Goal: Contribute content: Contribute content

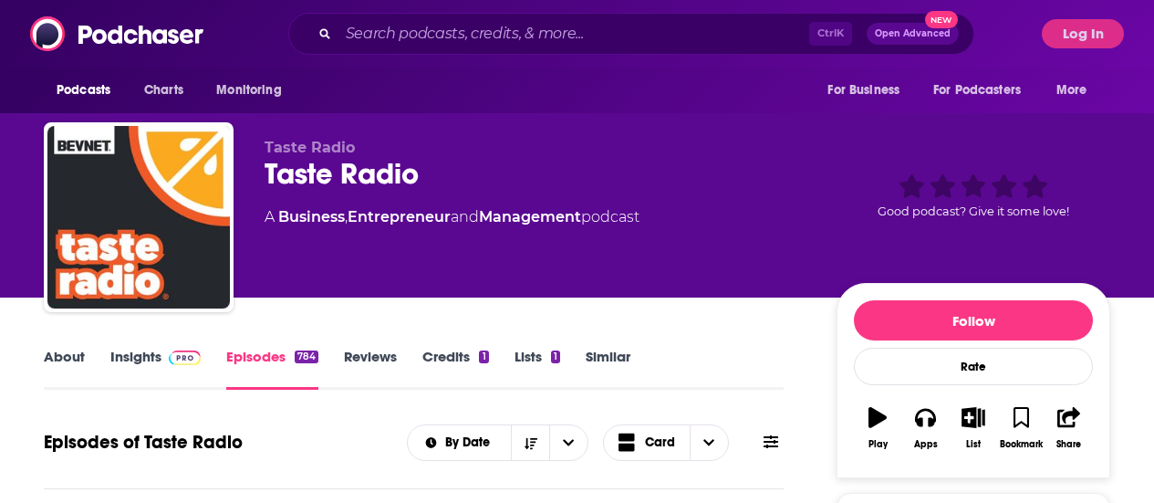
click at [1099, 39] on button "Log In" at bounding box center [1083, 33] width 82 height 29
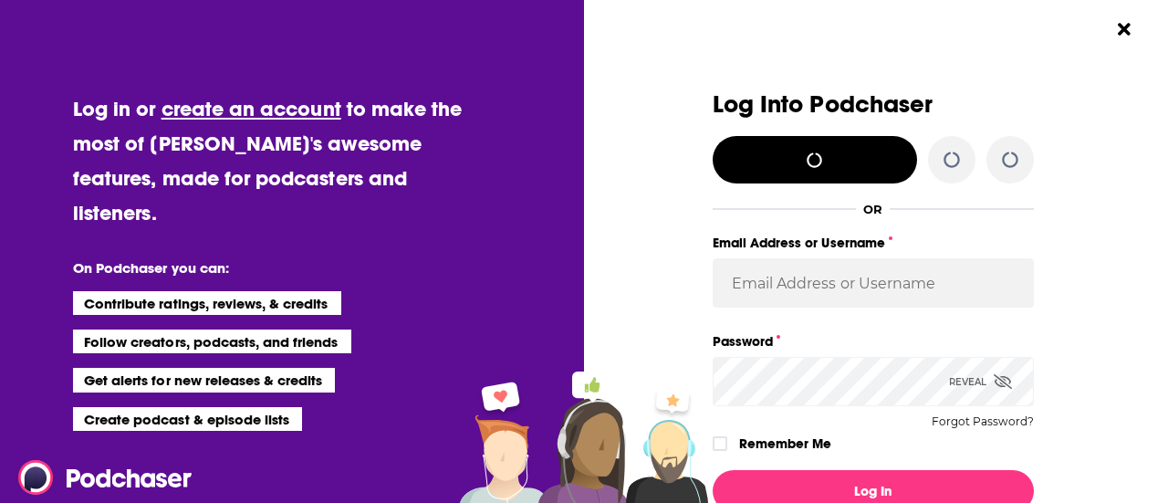
click at [1099, 32] on div "Log Into Podchaser OR Email Address or Username Password Reveal Forgot Password…" at bounding box center [882, 251] width 572 height 503
type input "[EMAIL_ADDRESS][PERSON_NAME][DOMAIN_NAME]"
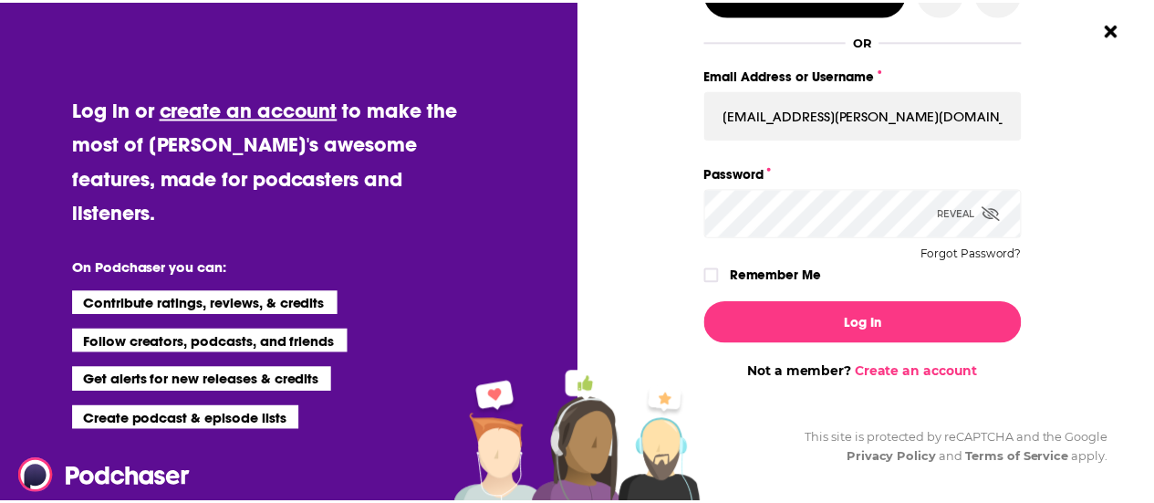
scroll to position [168, 0]
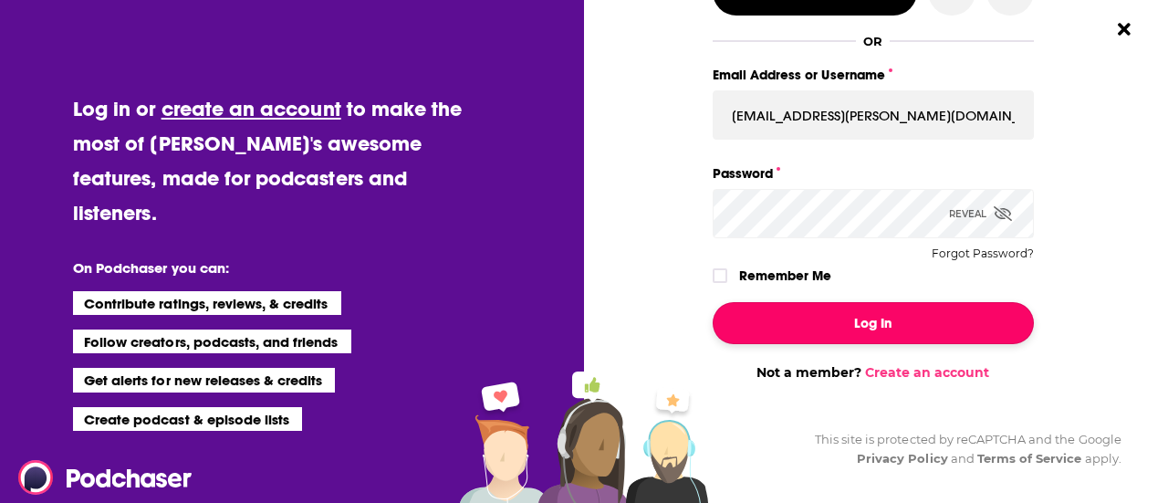
click at [752, 320] on button "Log In" at bounding box center [873, 323] width 321 height 42
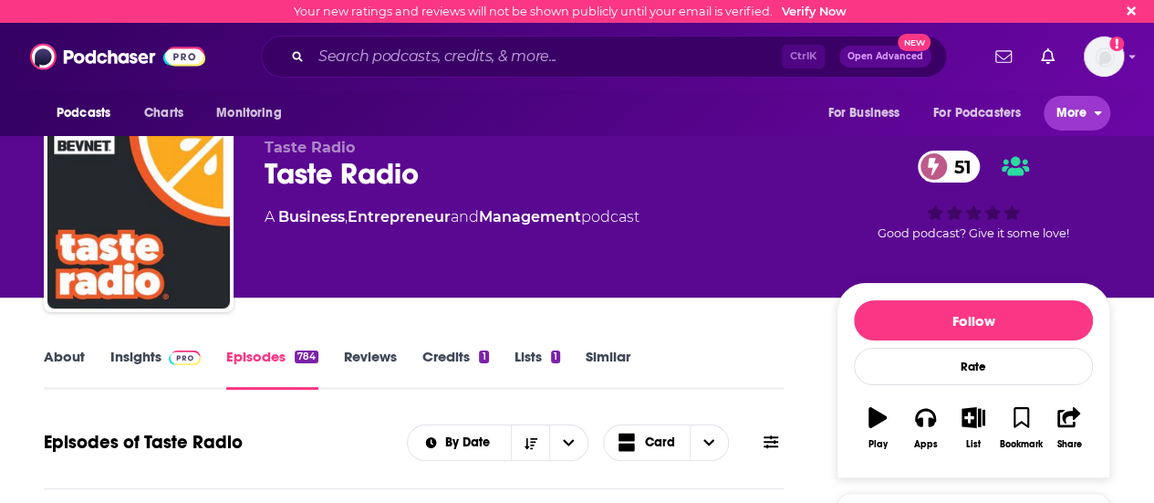
click at [1065, 109] on span "More" at bounding box center [1072, 113] width 31 height 26
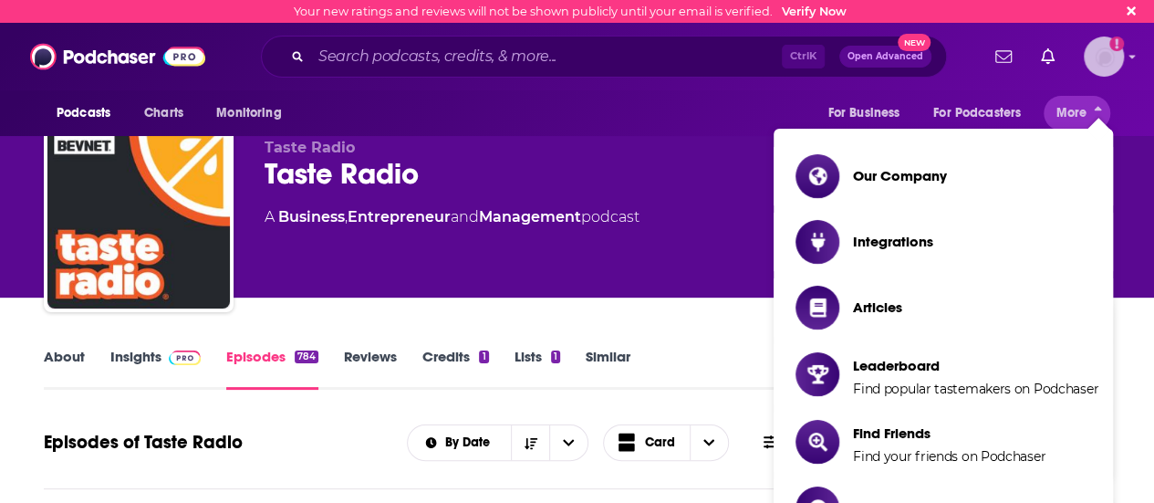
click at [1115, 72] on img "Logged in as jbarbour" at bounding box center [1104, 56] width 40 height 40
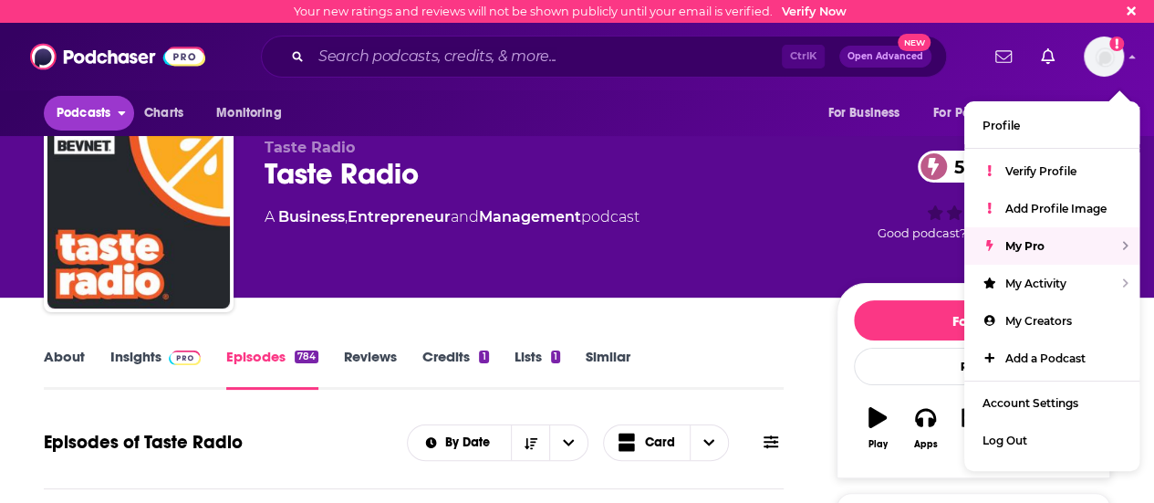
click at [88, 116] on span "Podcasts" at bounding box center [84, 113] width 54 height 26
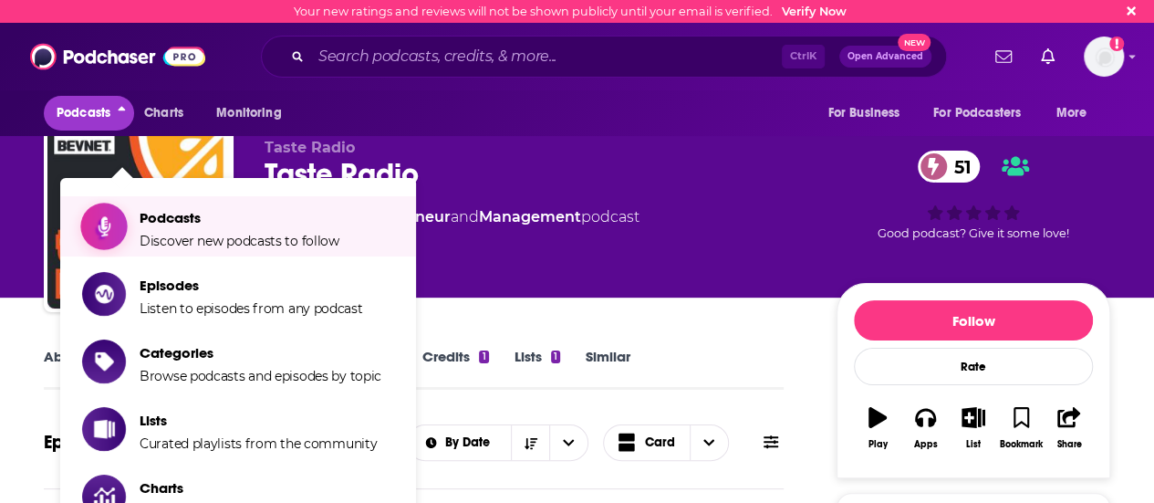
scroll to position [91, 0]
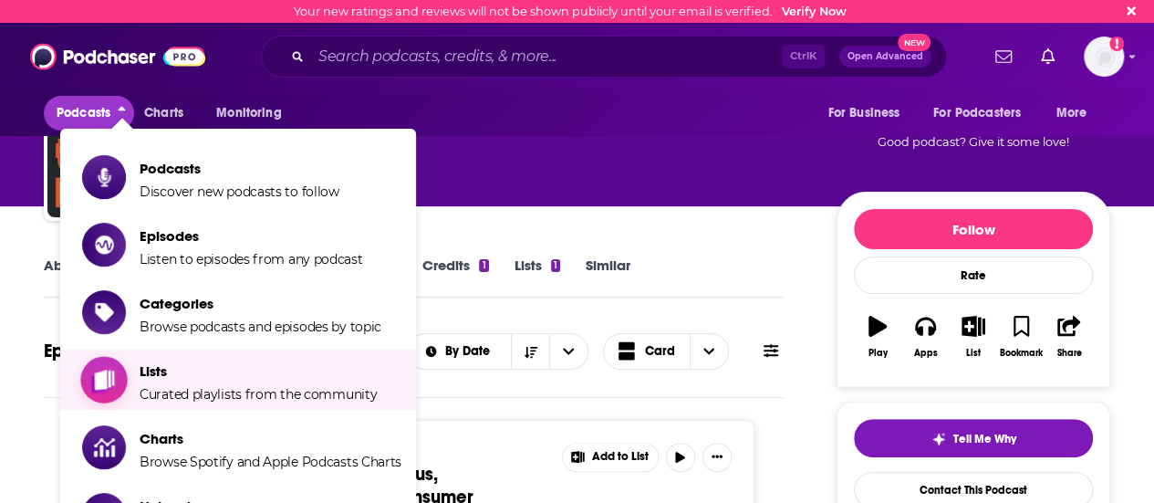
click at [277, 373] on span "Lists" at bounding box center [258, 370] width 237 height 17
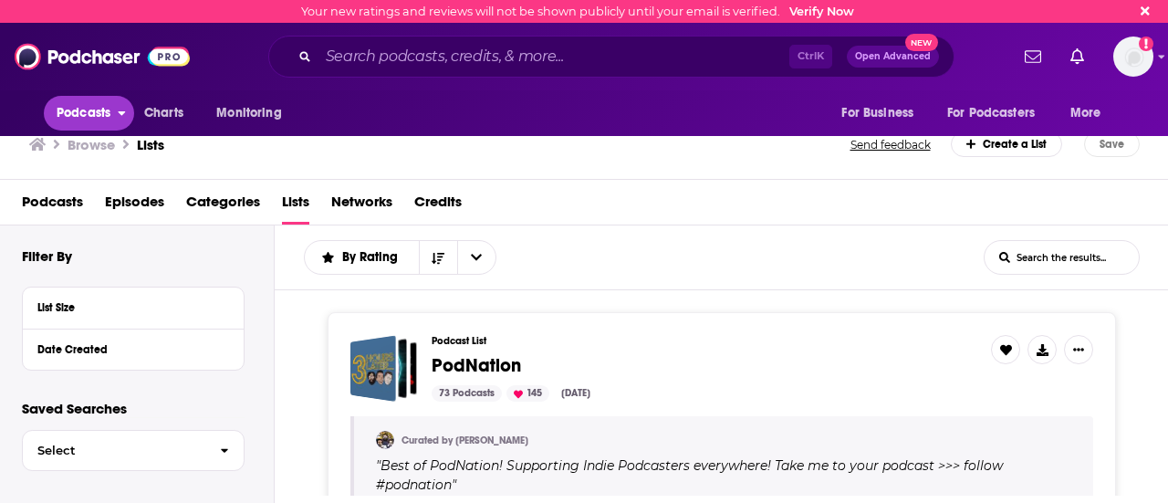
click at [93, 120] on span "Podcasts" at bounding box center [84, 113] width 54 height 26
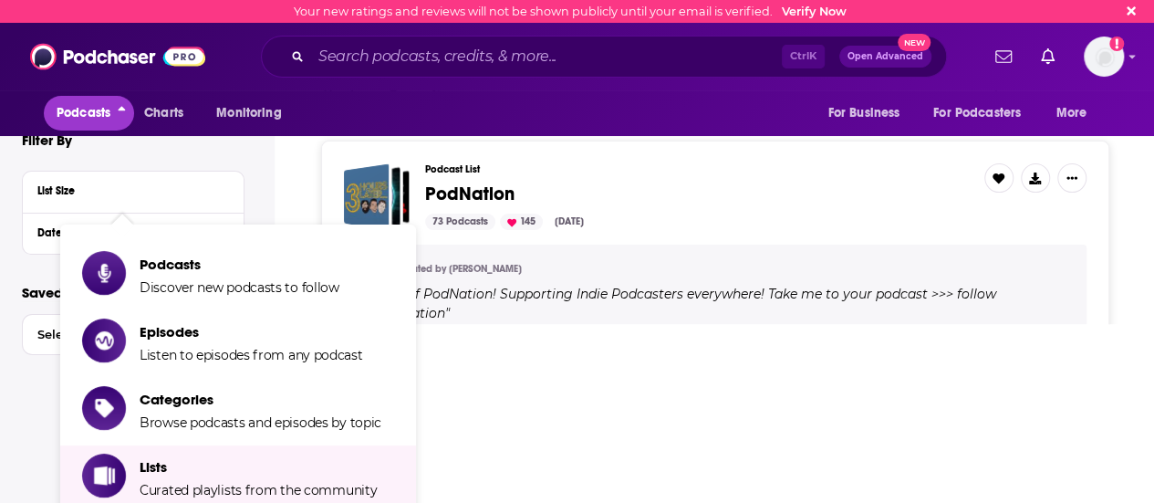
scroll to position [274, 0]
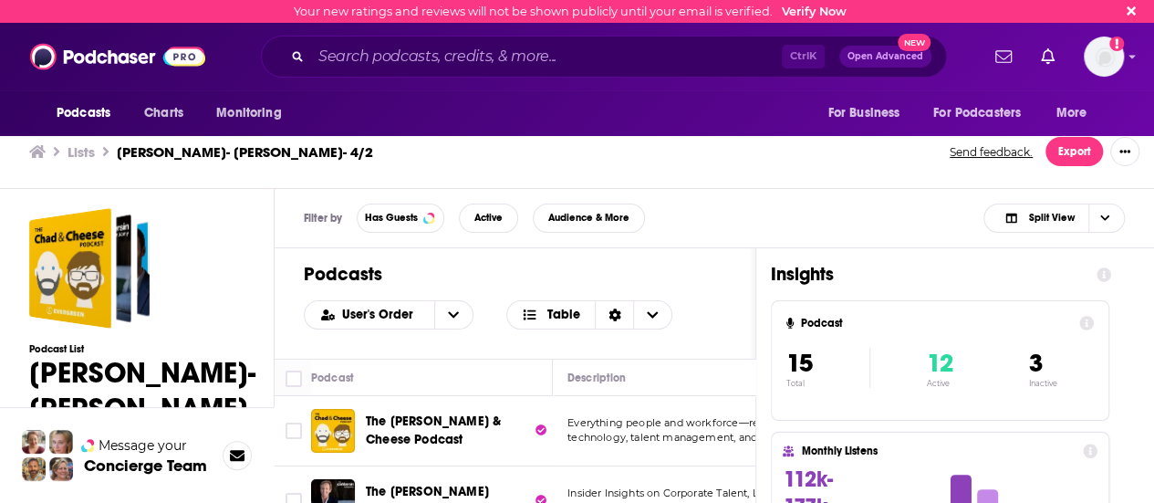
click at [75, 152] on h3 "Lists" at bounding box center [81, 151] width 27 height 17
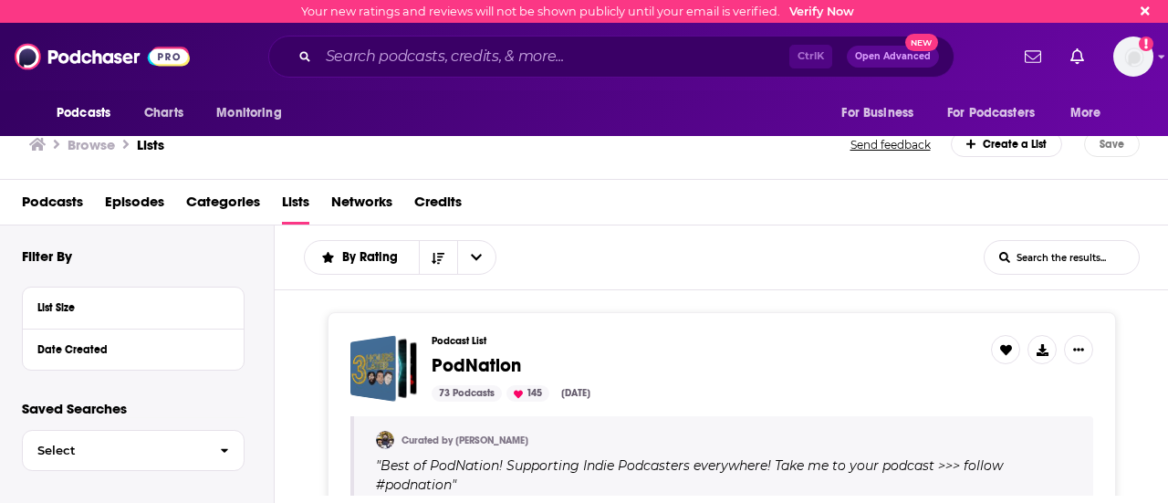
click at [1021, 149] on div "Create a List" at bounding box center [1007, 144] width 112 height 26
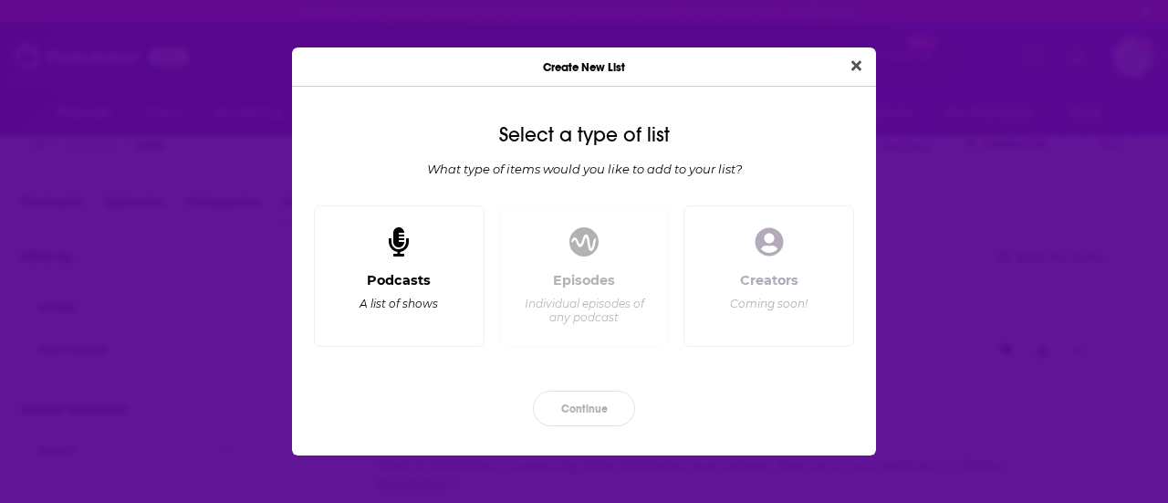
click at [411, 258] on div "Dialog" at bounding box center [399, 243] width 44 height 44
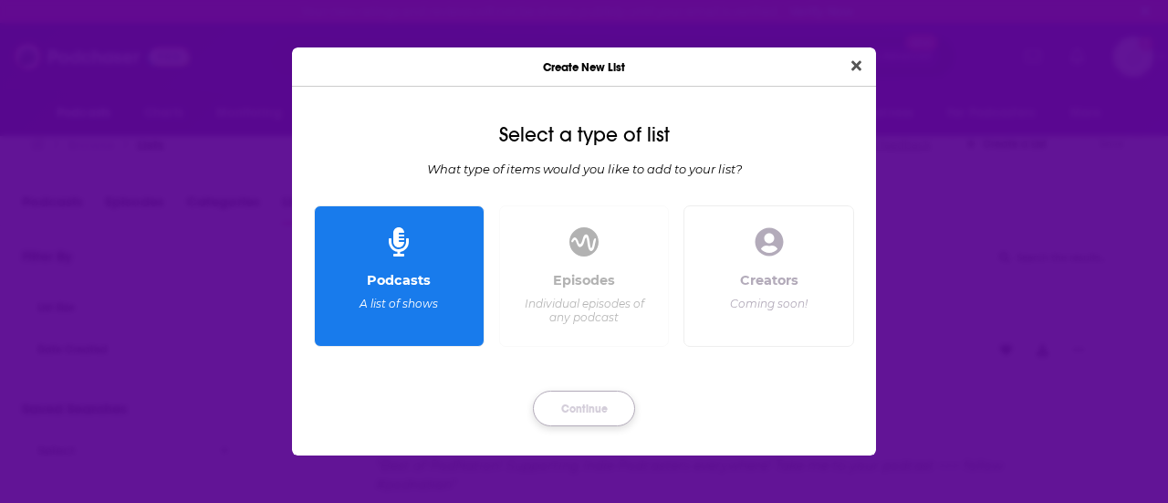
click at [575, 411] on button "Continue" at bounding box center [584, 408] width 102 height 36
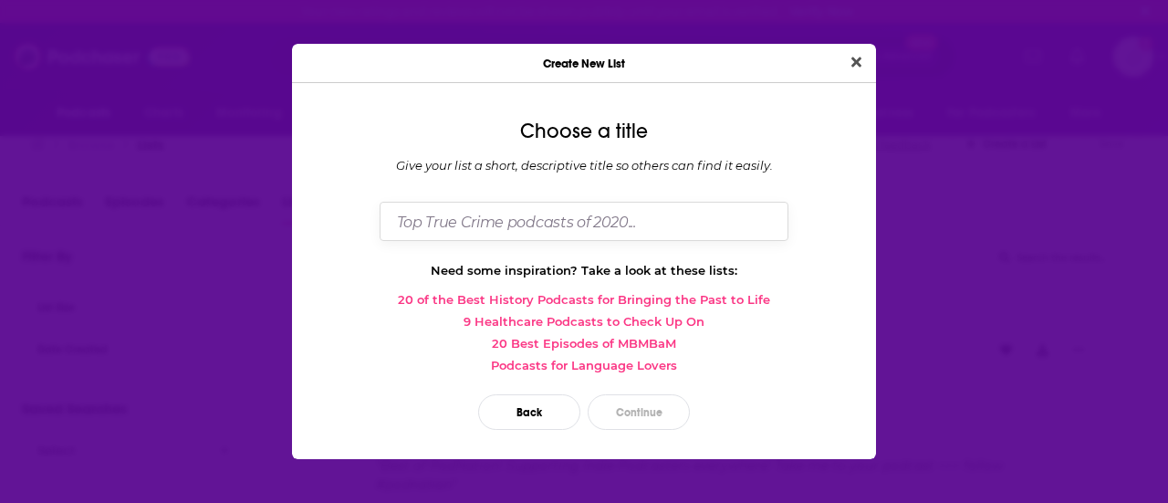
click at [640, 217] on input "Dialog" at bounding box center [584, 221] width 409 height 39
type input "c"
click at [499, 219] on input "Andre Moraes - PepsiCo Away From Home" at bounding box center [584, 221] width 409 height 39
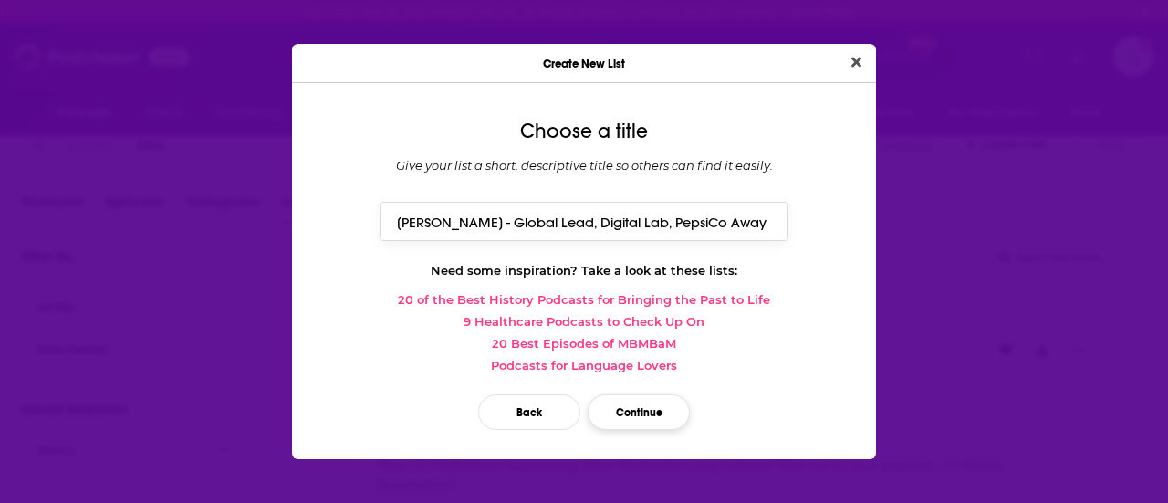
type input "Andre Moraes - Global Lead, Digital Lab, PepsiCo Away From Home"
click at [650, 422] on button "Continue" at bounding box center [639, 412] width 102 height 36
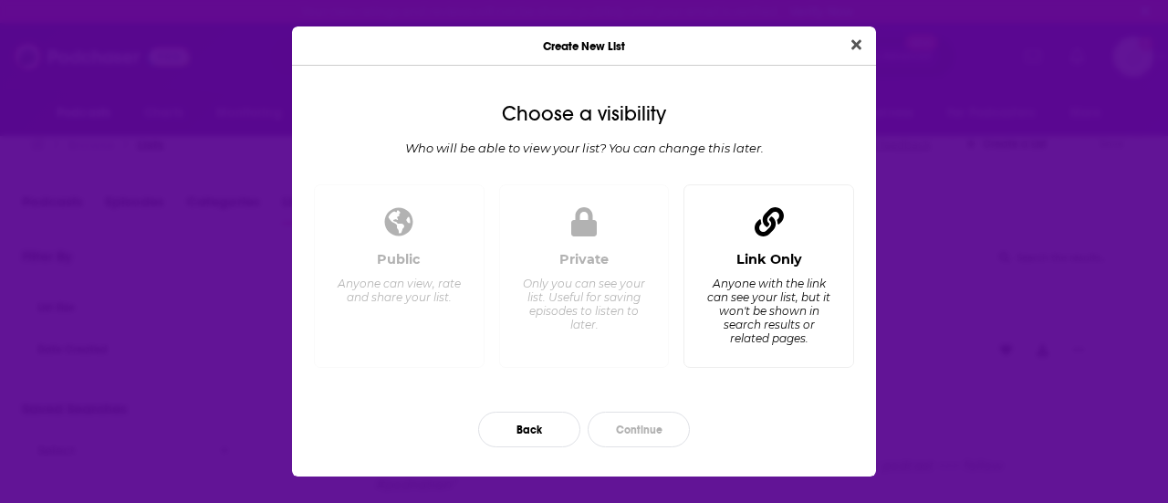
click at [728, 243] on div "Link Only Anyone with the link can see your list, but it won't be shown in sear…" at bounding box center [768, 275] width 171 height 183
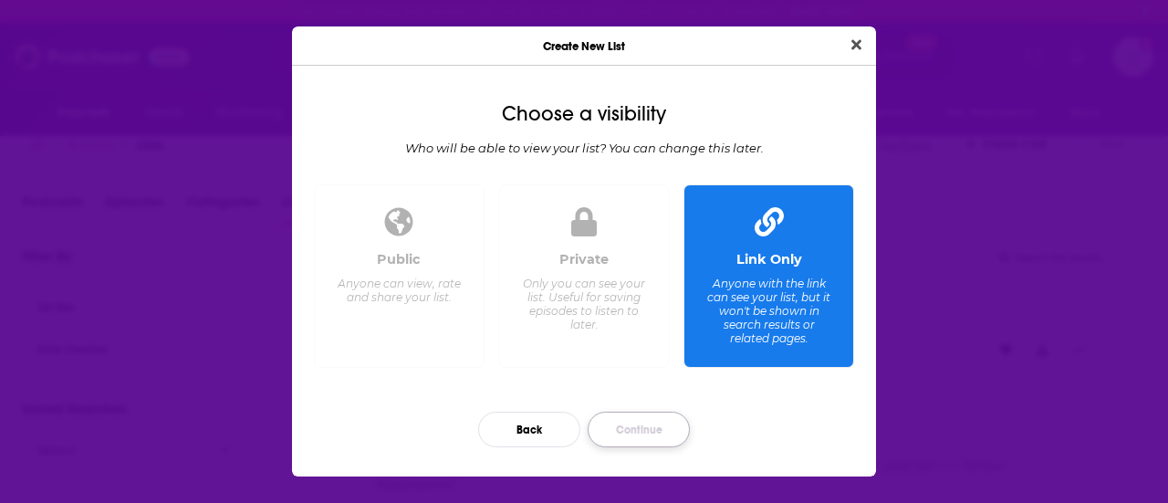
click at [643, 429] on button "Continue" at bounding box center [639, 429] width 102 height 36
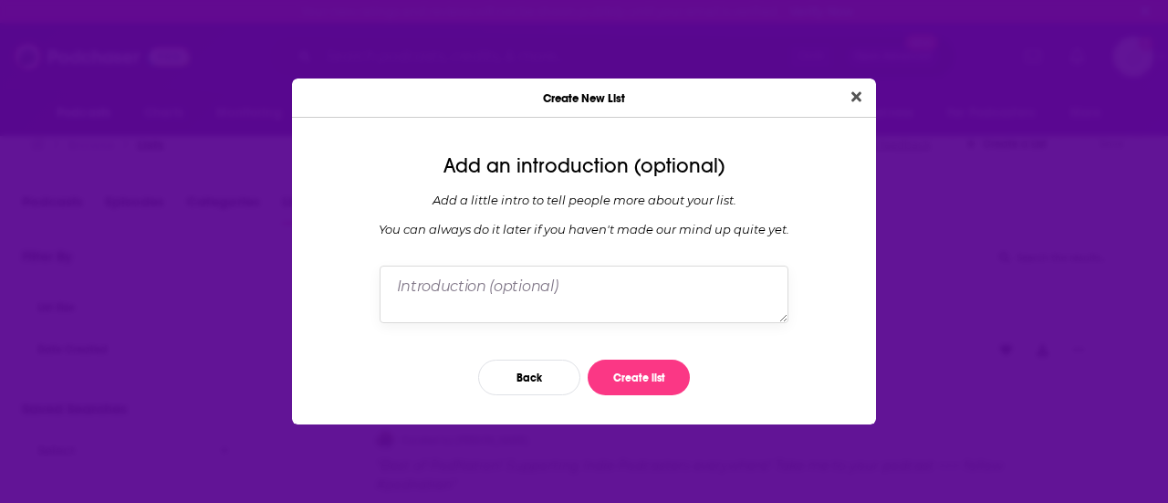
click at [503, 288] on textarea "Dialog" at bounding box center [584, 294] width 409 height 57
drag, startPoint x: 595, startPoint y: 286, endPoint x: 549, endPoint y: 284, distance: 45.7
click at [549, 284] on textarea "Curated podcast list to discuss a PepsiCo Digital Lab capability" at bounding box center [584, 294] width 409 height 57
click at [467, 300] on textarea "Curated podcast list to identify podcasts for PepsiCo Digital Lab capability" at bounding box center [584, 294] width 409 height 57
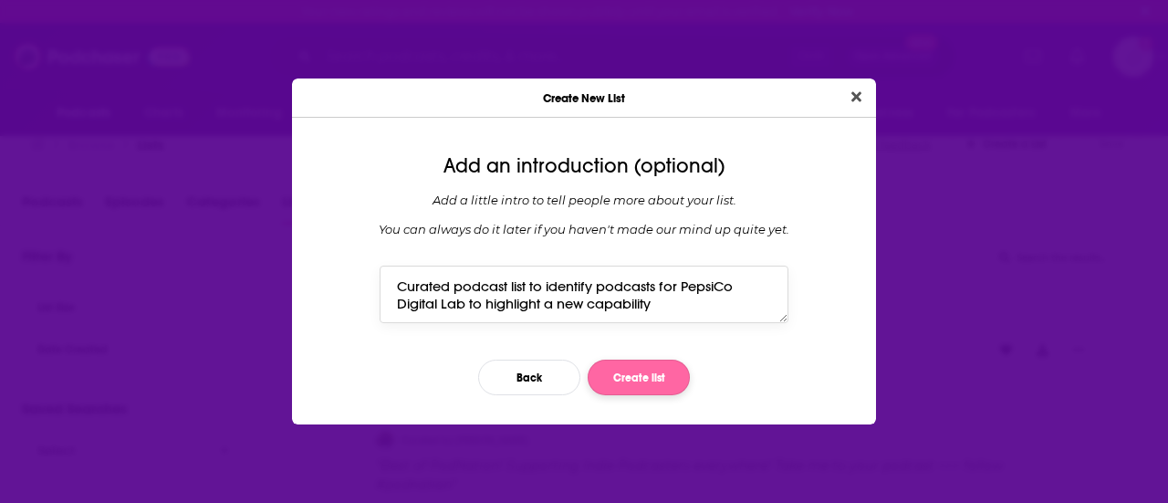
type textarea "Curated podcast list to identify podcasts for PepsiCo Digital Lab to highlight …"
click at [631, 366] on button "Create list" at bounding box center [639, 377] width 102 height 36
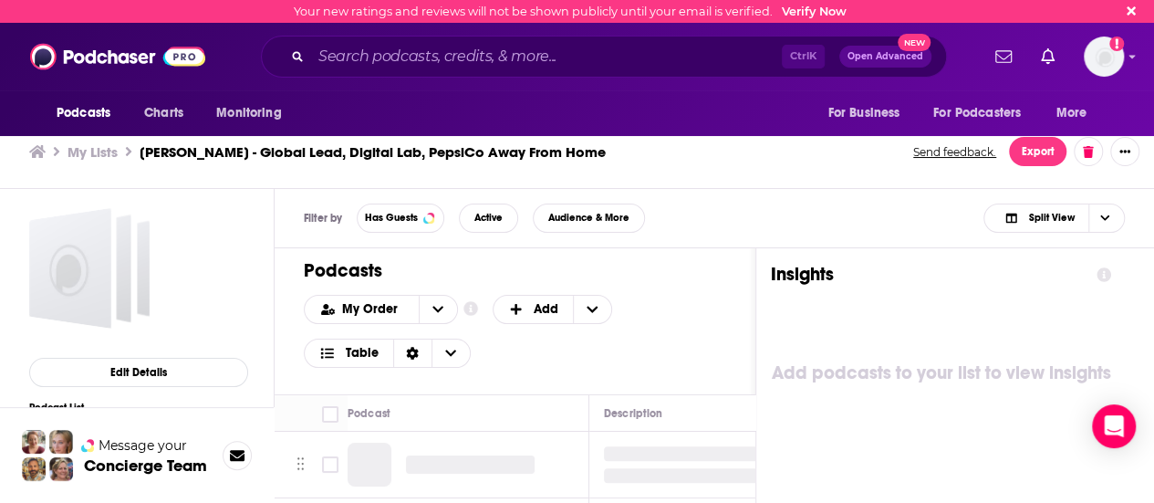
scroll to position [5, 0]
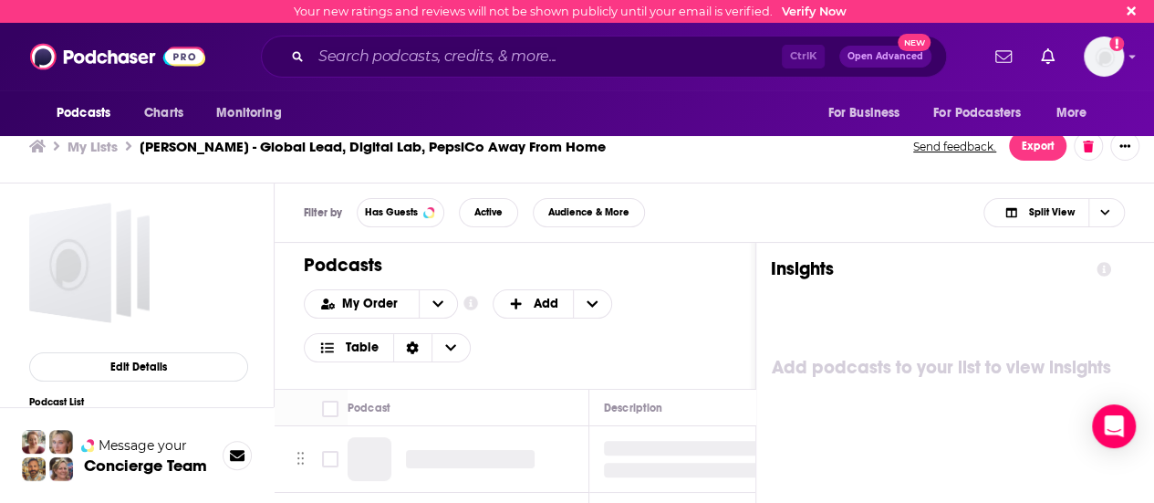
click at [78, 150] on h3 "My Lists" at bounding box center [93, 146] width 50 height 17
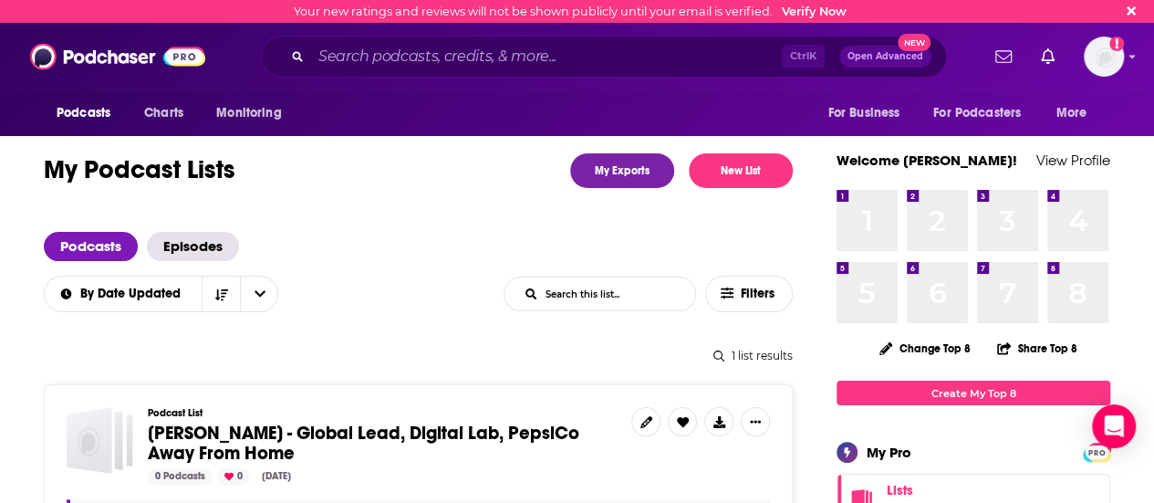
scroll to position [91, 0]
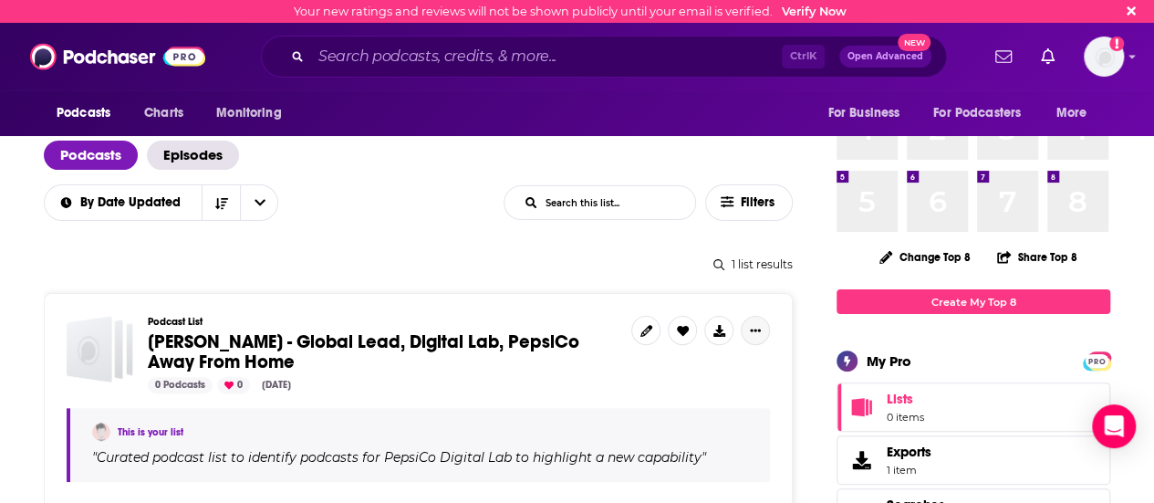
click at [758, 327] on icon "Show More Button" at bounding box center [755, 330] width 11 height 11
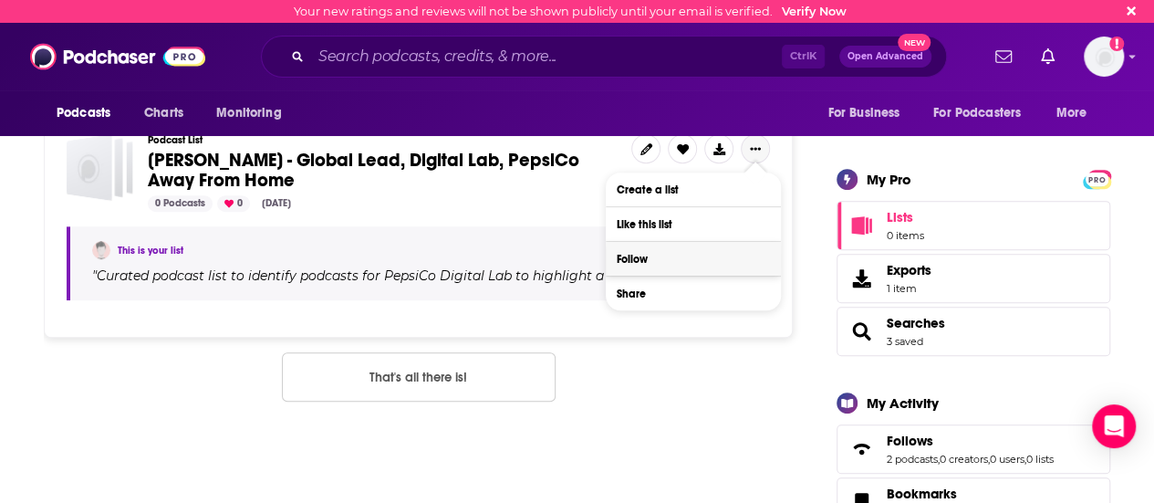
scroll to position [274, 0]
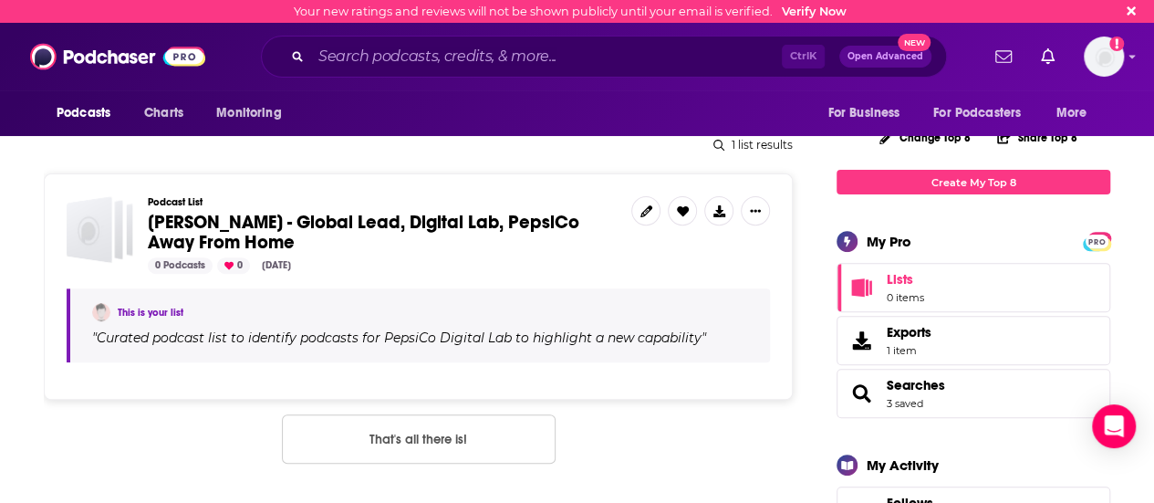
scroll to position [182, 0]
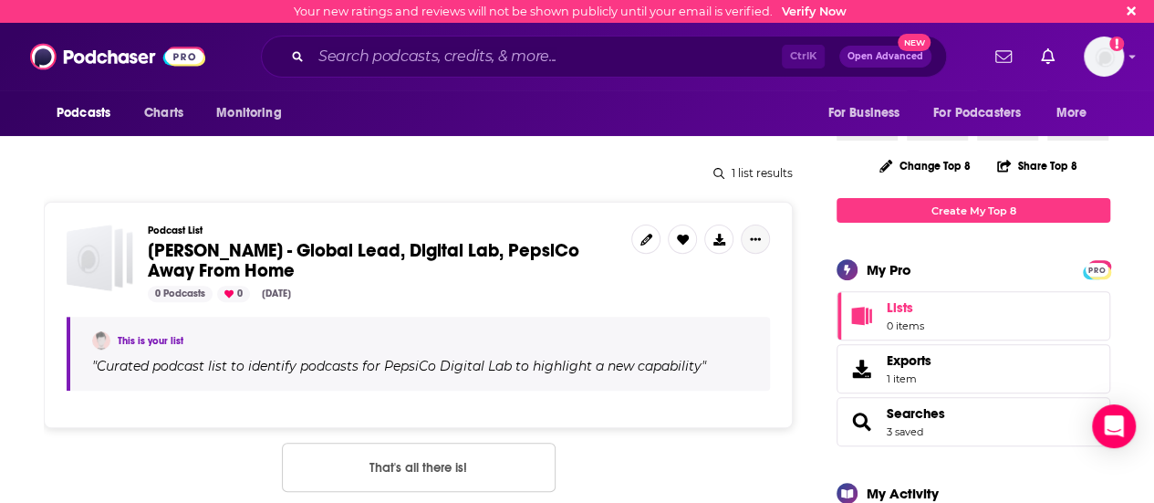
click at [757, 236] on icon "Show More Button" at bounding box center [755, 239] width 11 height 11
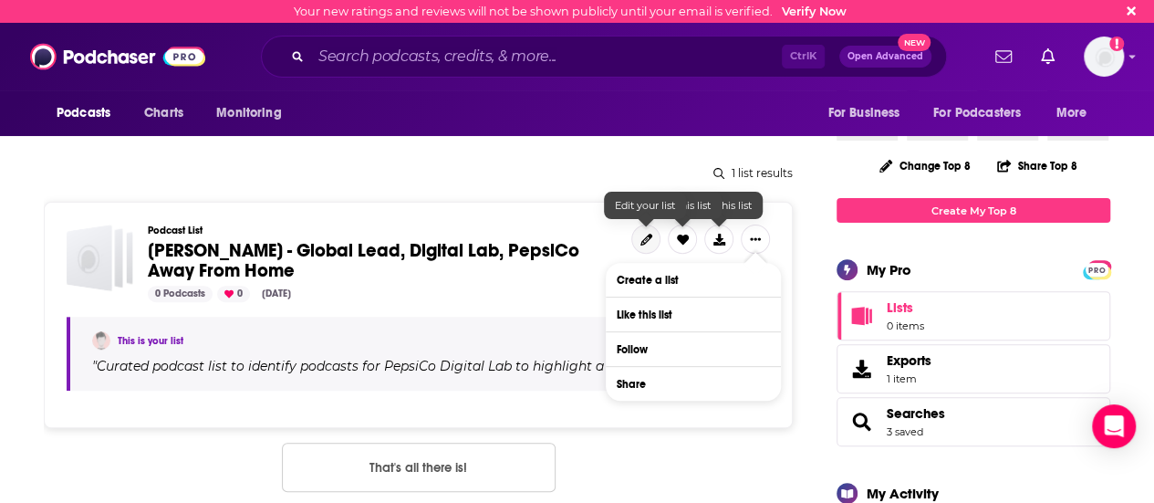
click at [648, 240] on icon at bounding box center [646, 240] width 12 height 12
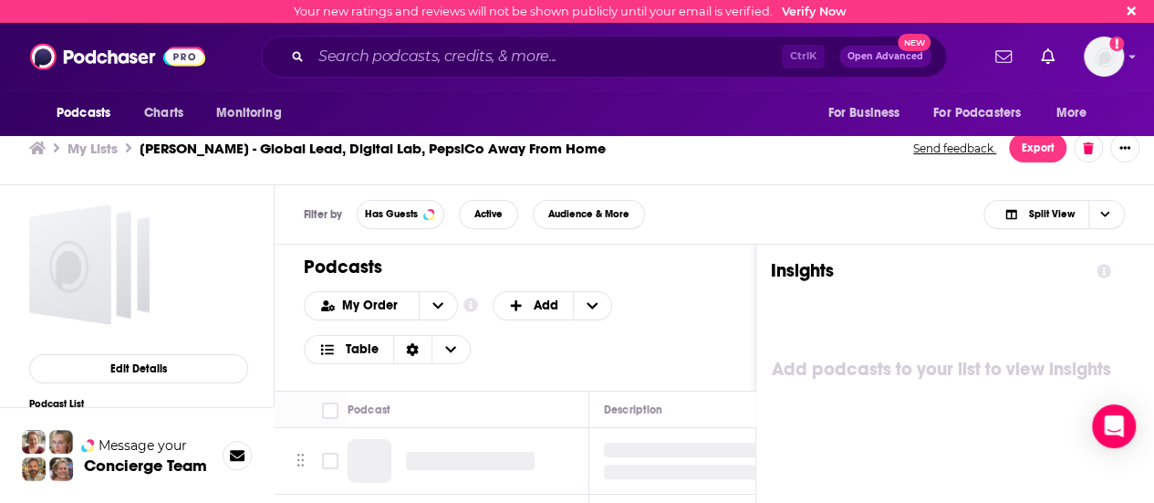
scroll to position [5, 0]
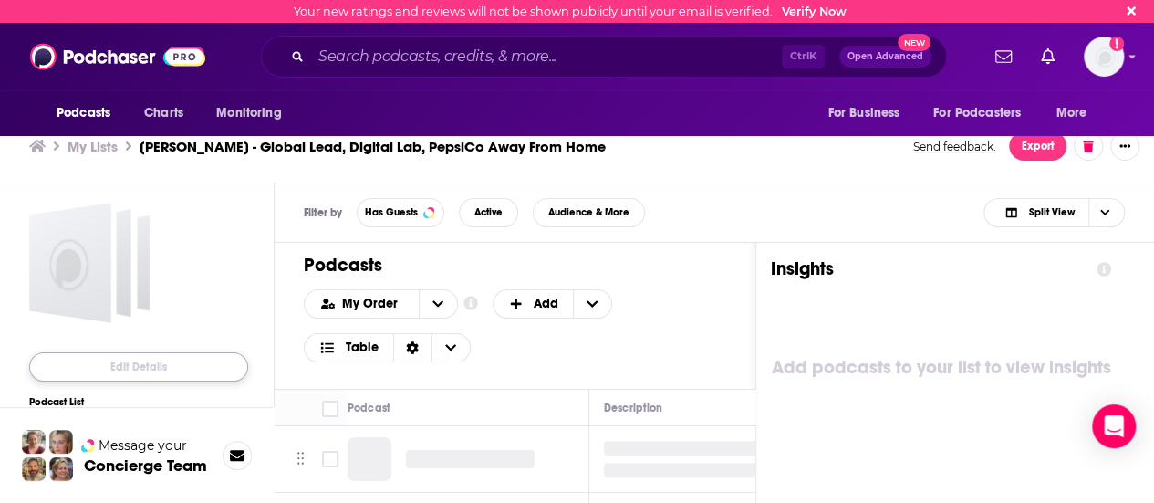
click at [181, 360] on button "Edit Details" at bounding box center [138, 366] width 219 height 29
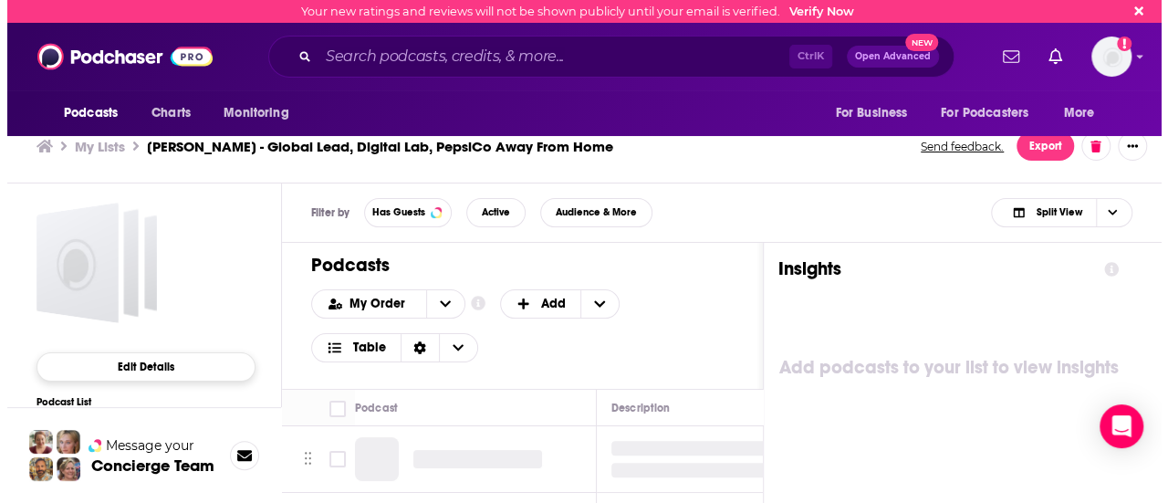
scroll to position [0, 0]
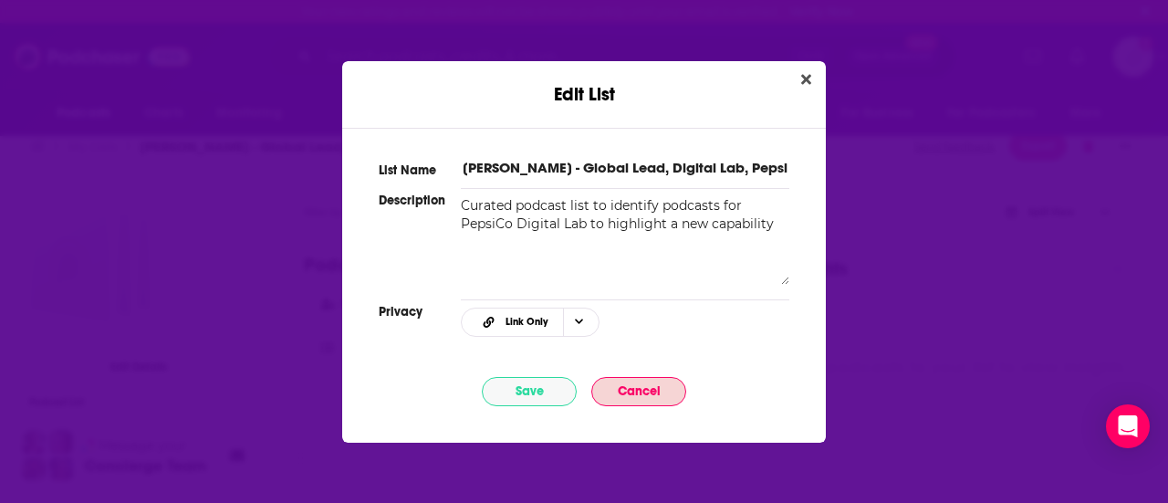
click at [652, 380] on button "Cancel" at bounding box center [638, 391] width 95 height 29
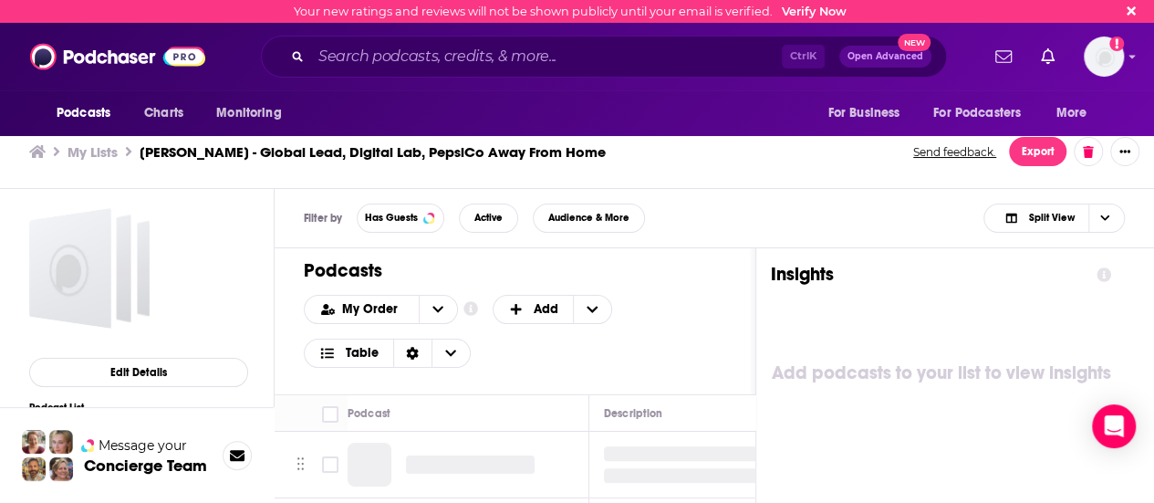
click at [109, 151] on h3 "My Lists" at bounding box center [93, 151] width 50 height 17
